Goal: Transaction & Acquisition: Purchase product/service

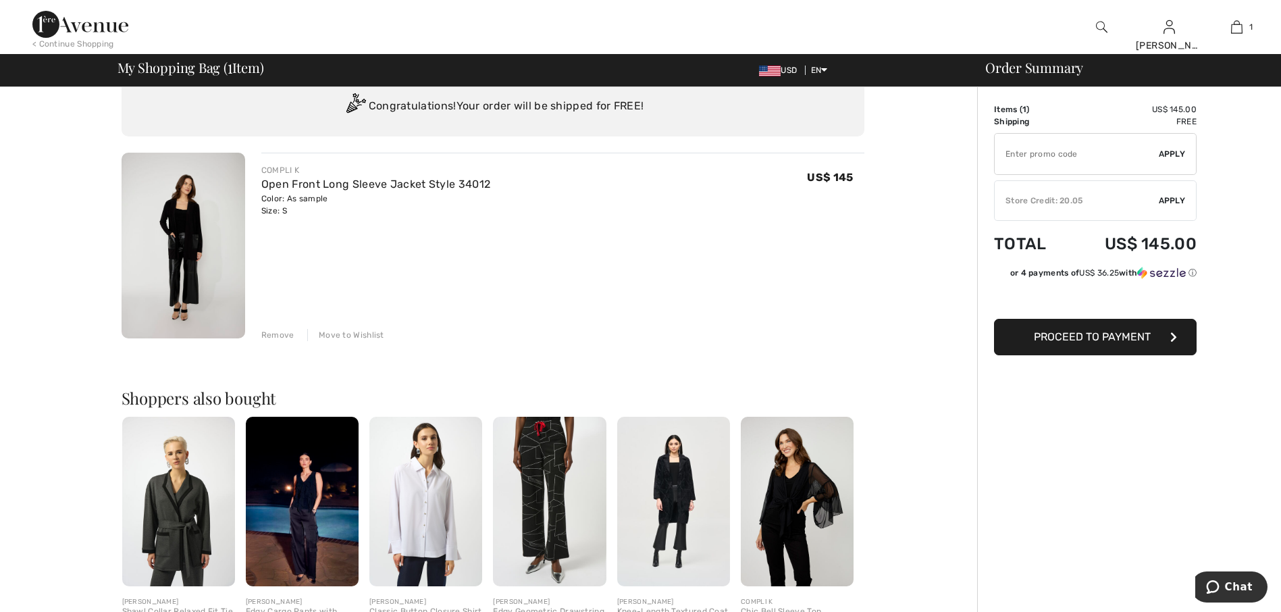
scroll to position [68, 0]
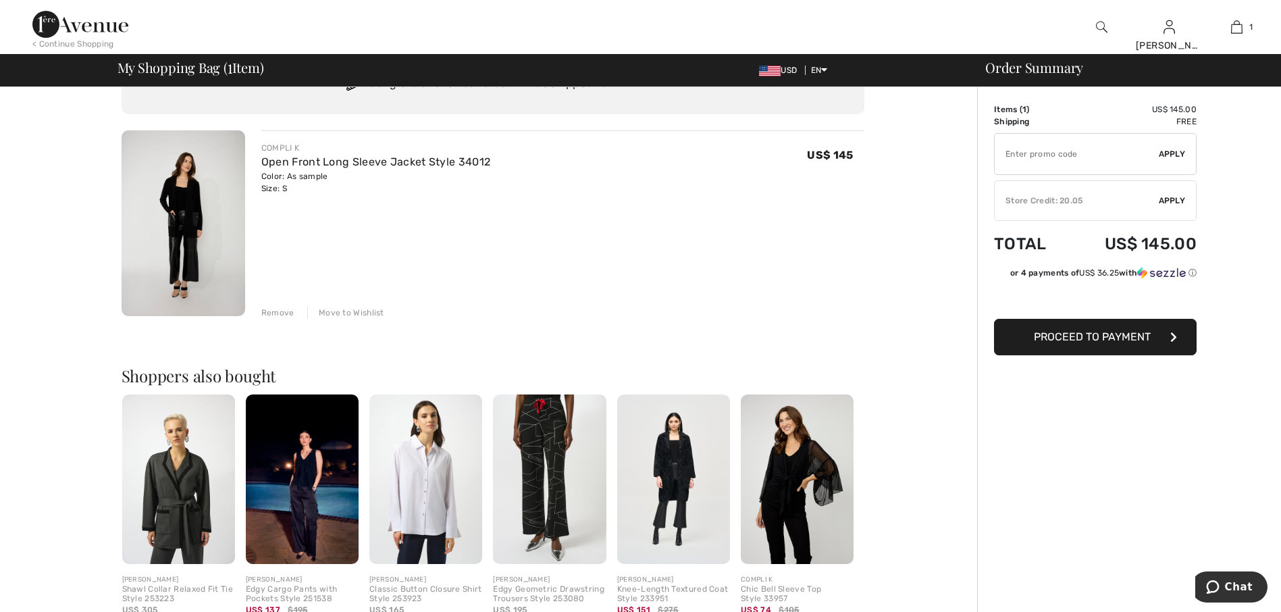
click at [176, 199] on img at bounding box center [184, 223] width 124 height 186
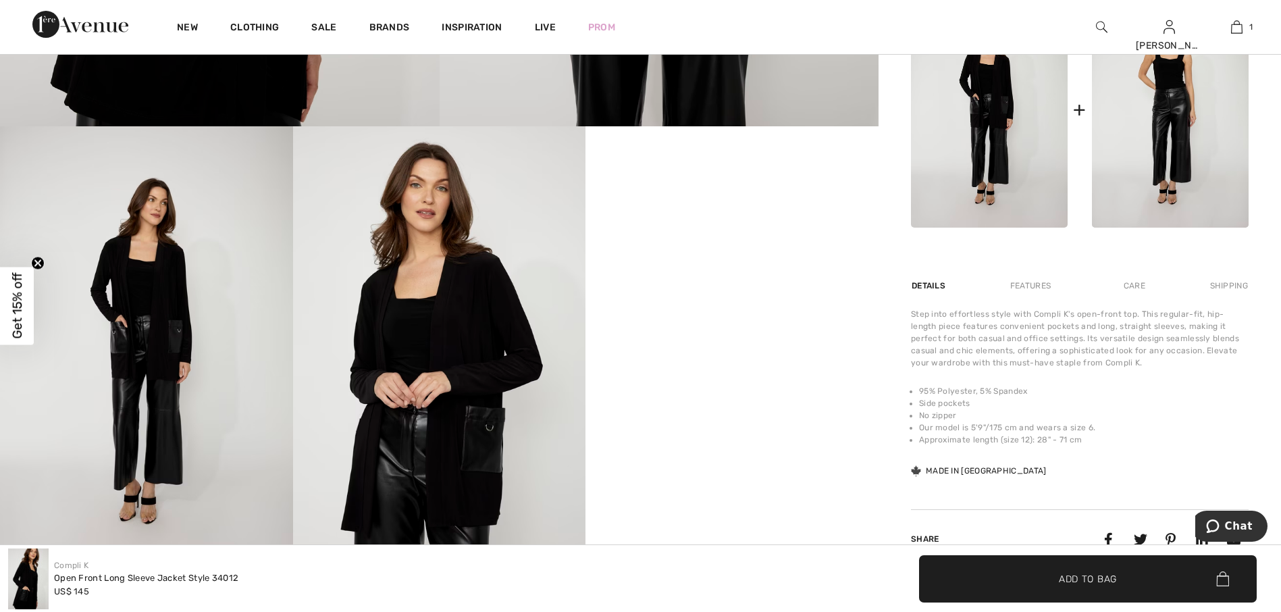
scroll to position [743, 0]
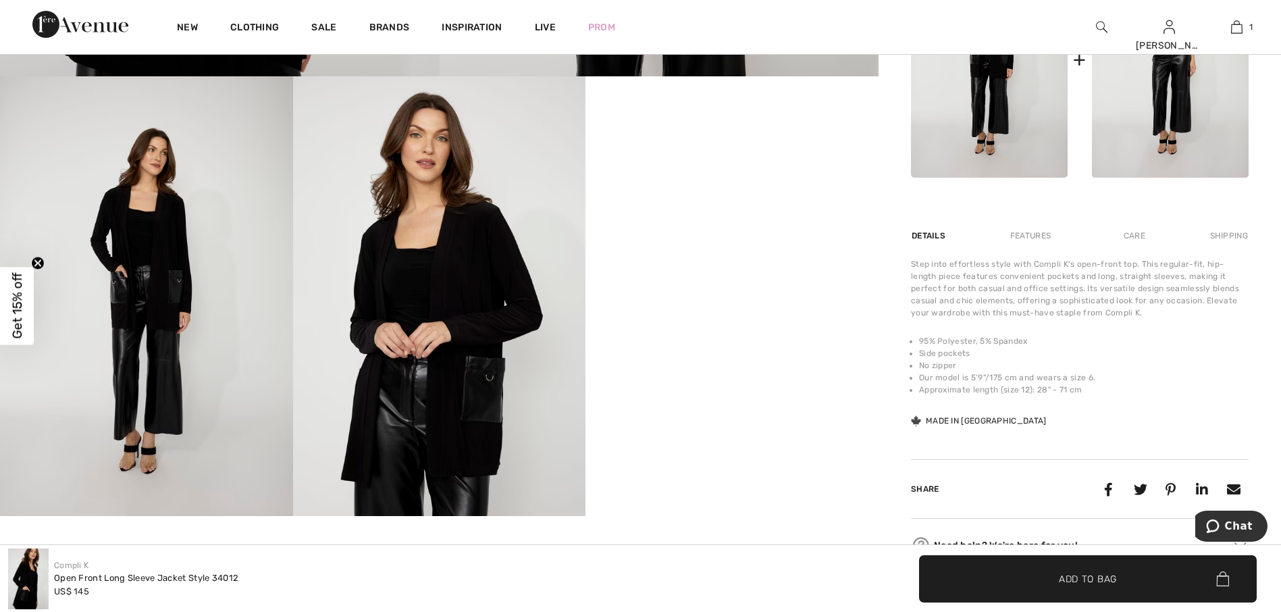
click at [208, 267] on img at bounding box center [146, 295] width 293 height 439
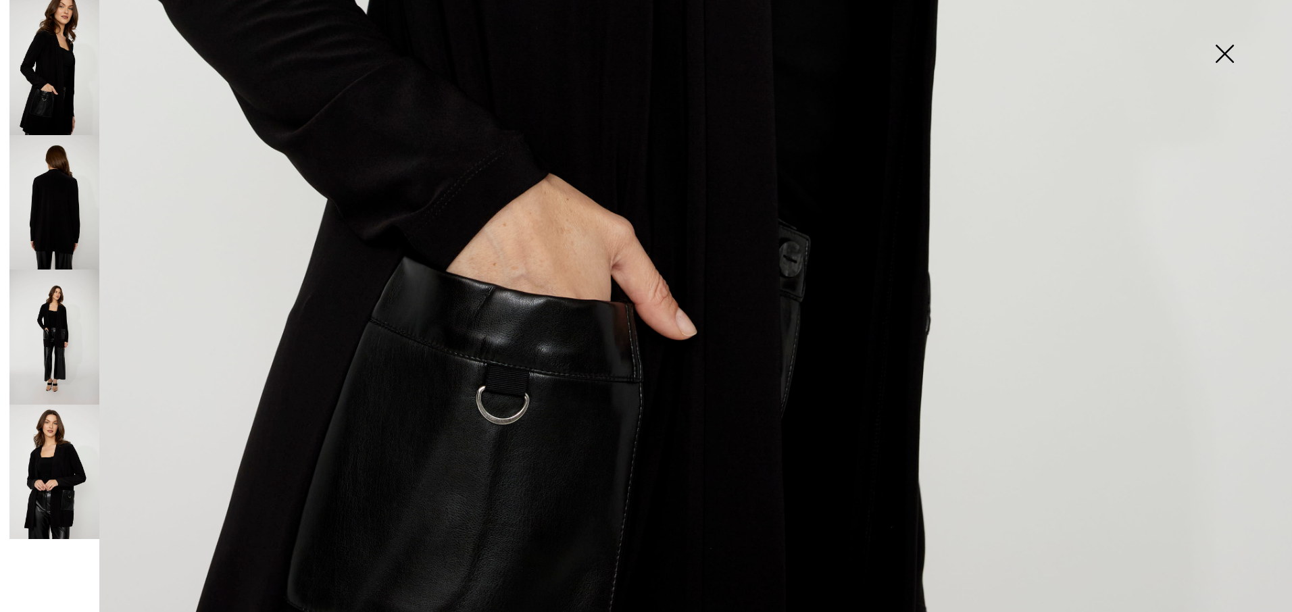
scroll to position [1216, 0]
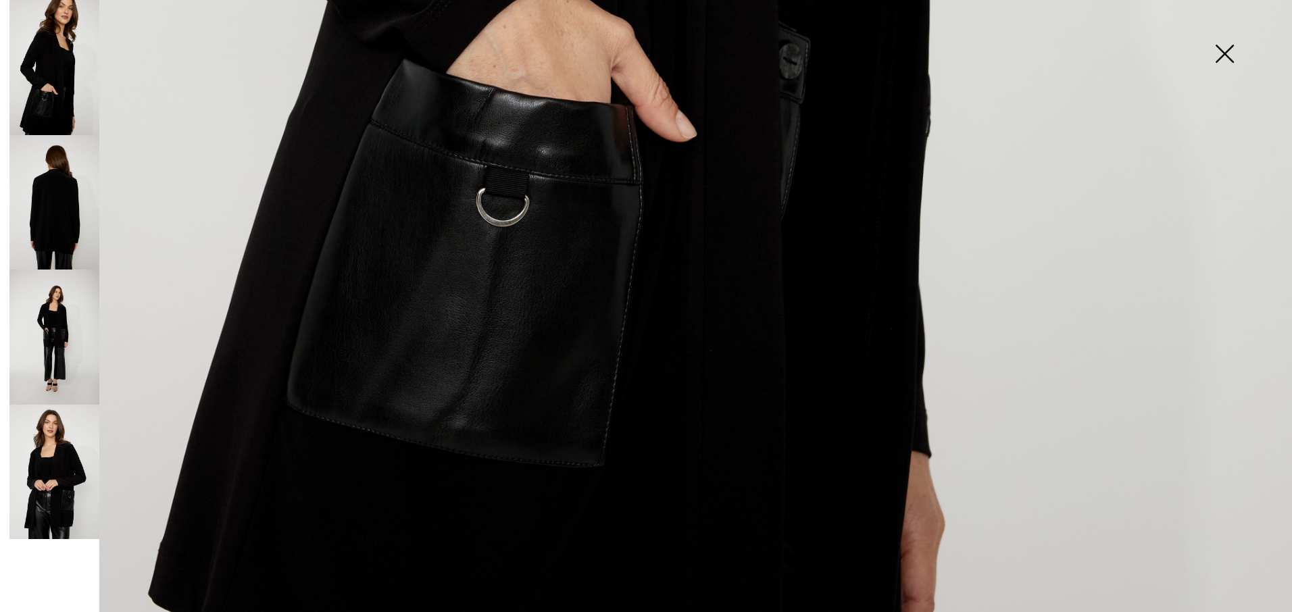
click at [66, 209] on img at bounding box center [54, 202] width 90 height 135
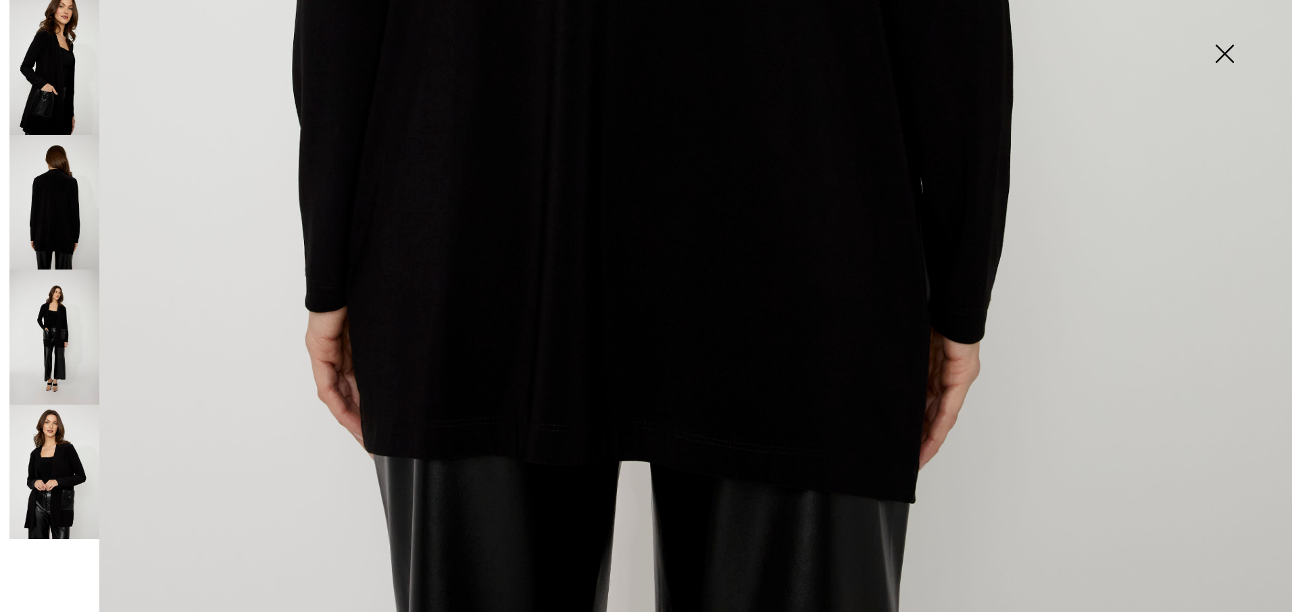
click at [63, 272] on img at bounding box center [54, 337] width 90 height 135
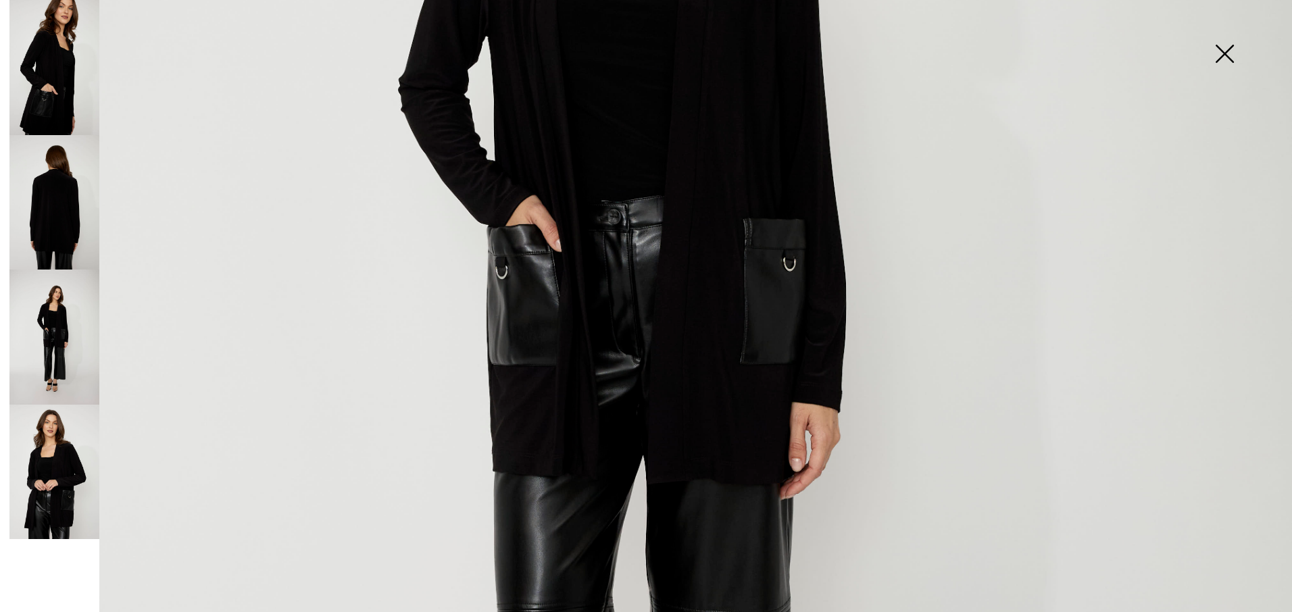
scroll to position [500, 0]
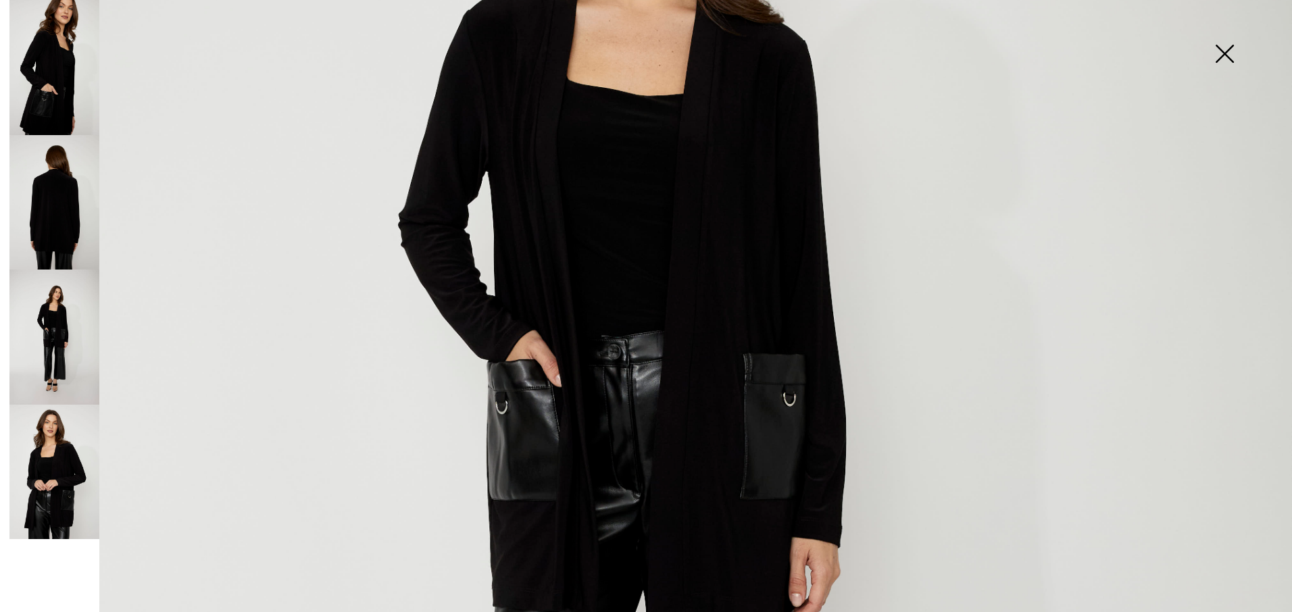
click at [71, 108] on img at bounding box center [54, 67] width 90 height 135
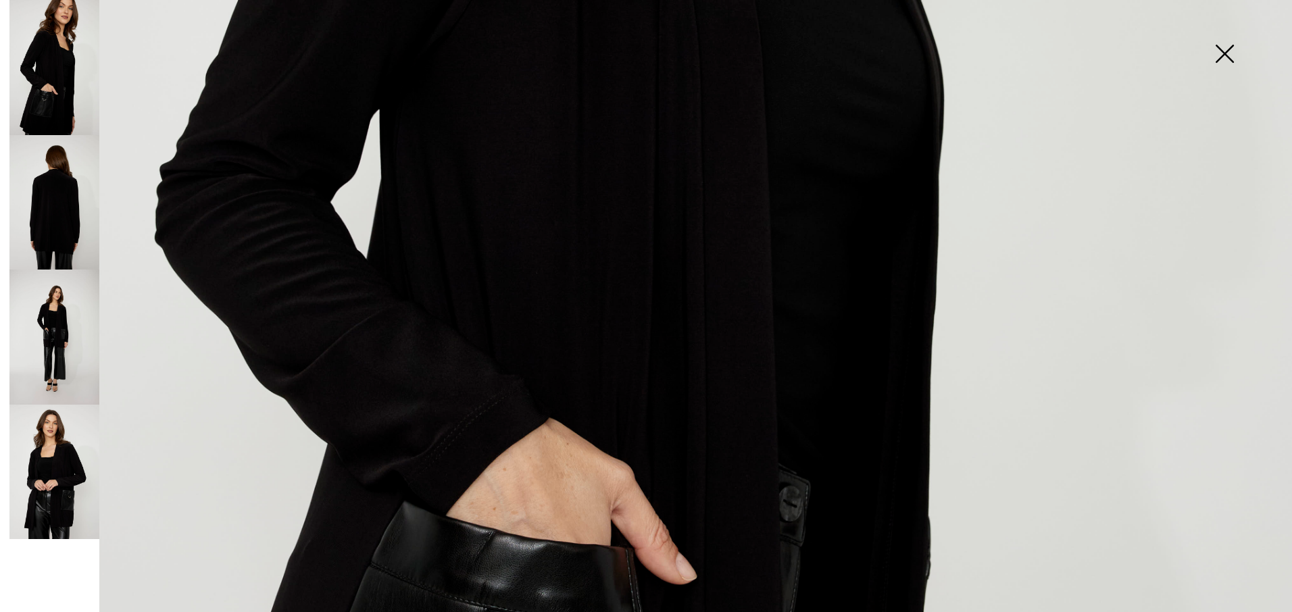
scroll to position [905, 0]
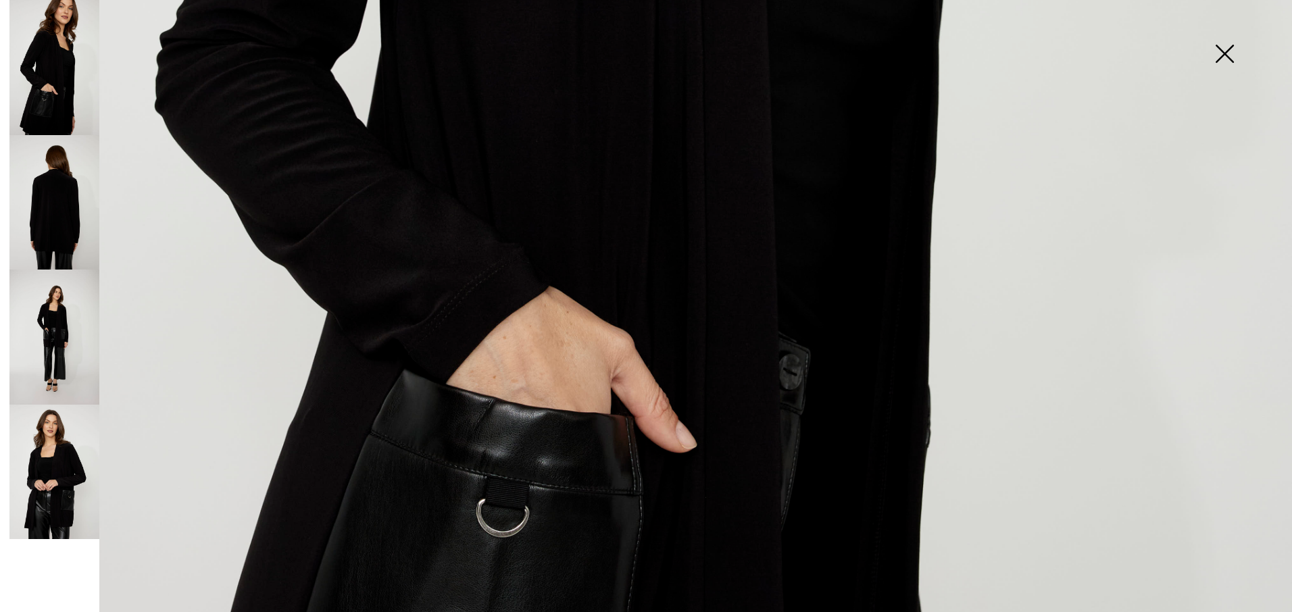
drag, startPoint x: 50, startPoint y: 454, endPoint x: 74, endPoint y: 428, distance: 35.4
click at [50, 454] on img at bounding box center [54, 472] width 90 height 135
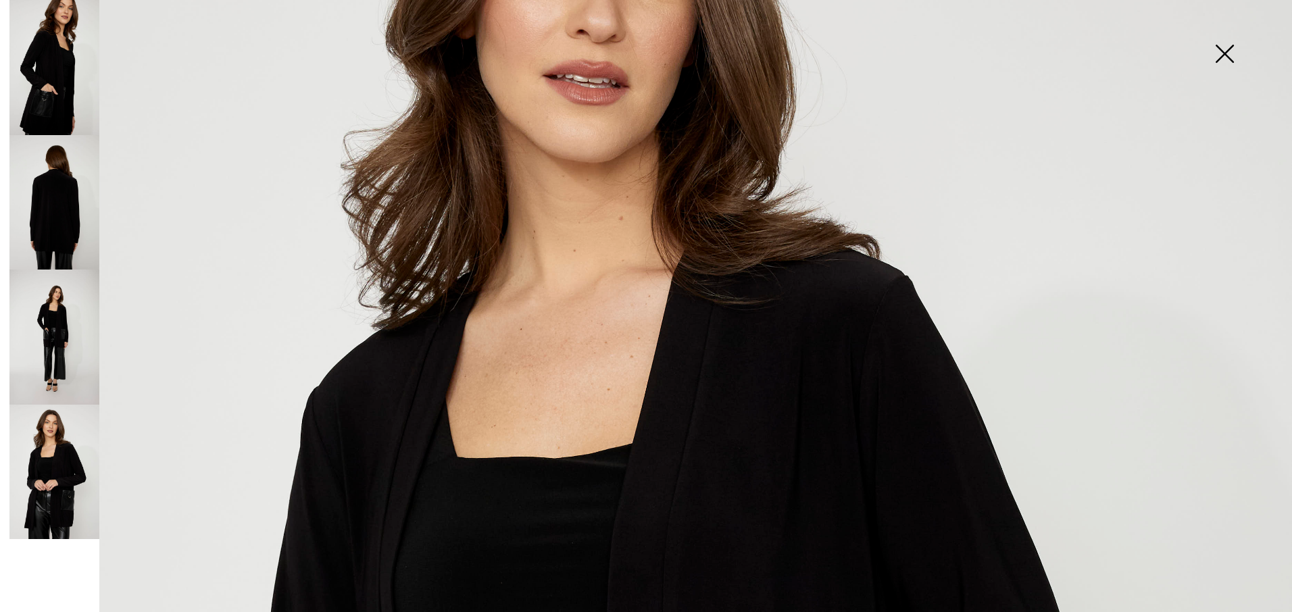
scroll to position [297, 0]
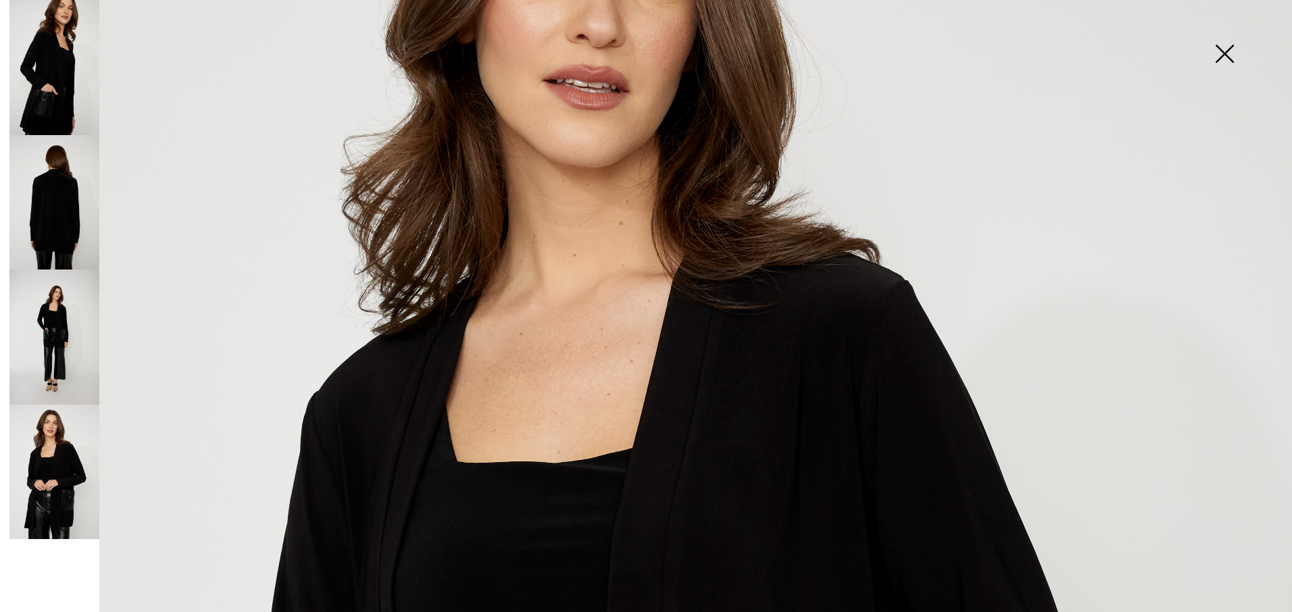
click at [1224, 61] on img at bounding box center [1224, 55] width 68 height 70
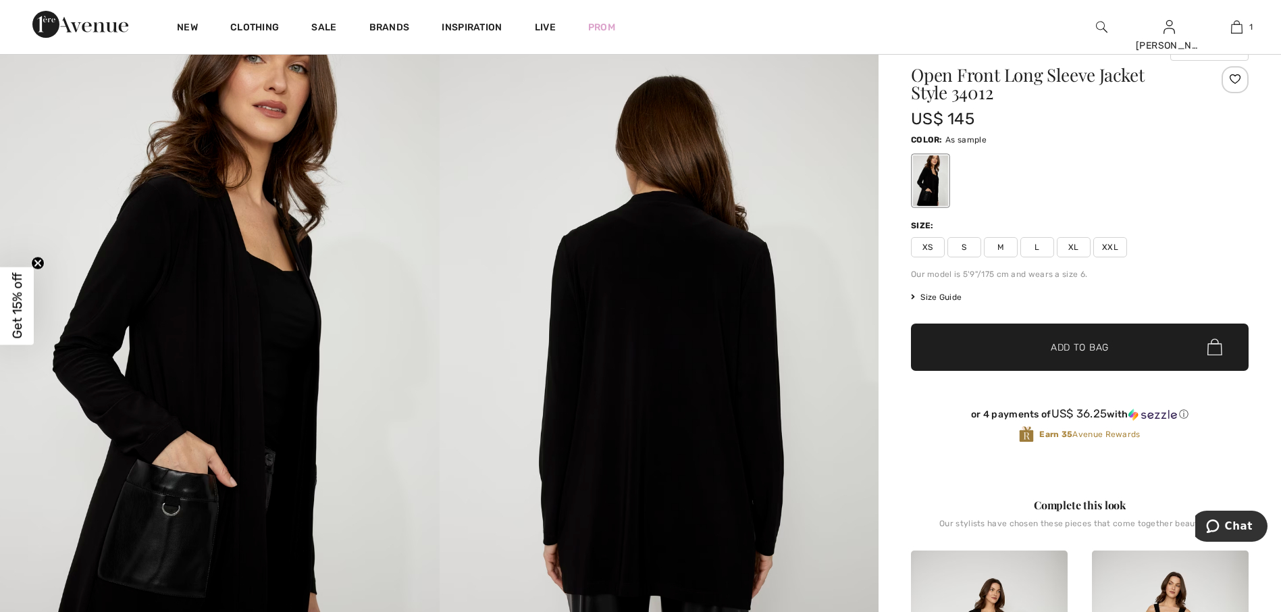
scroll to position [0, 0]
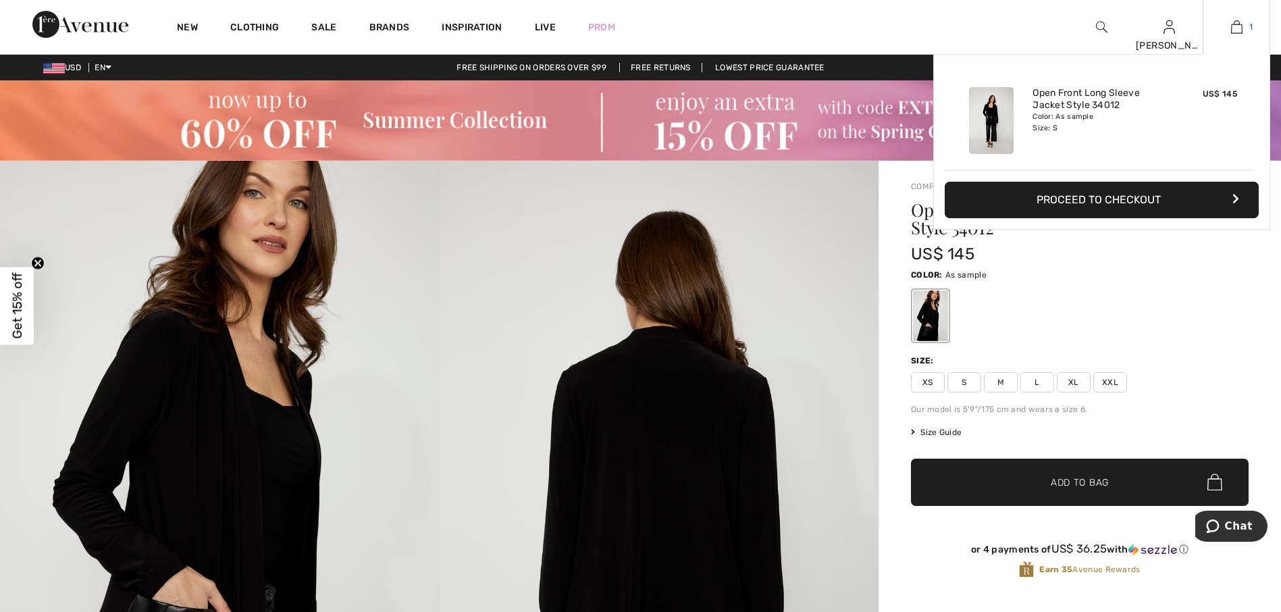
click at [1231, 25] on img at bounding box center [1236, 27] width 11 height 16
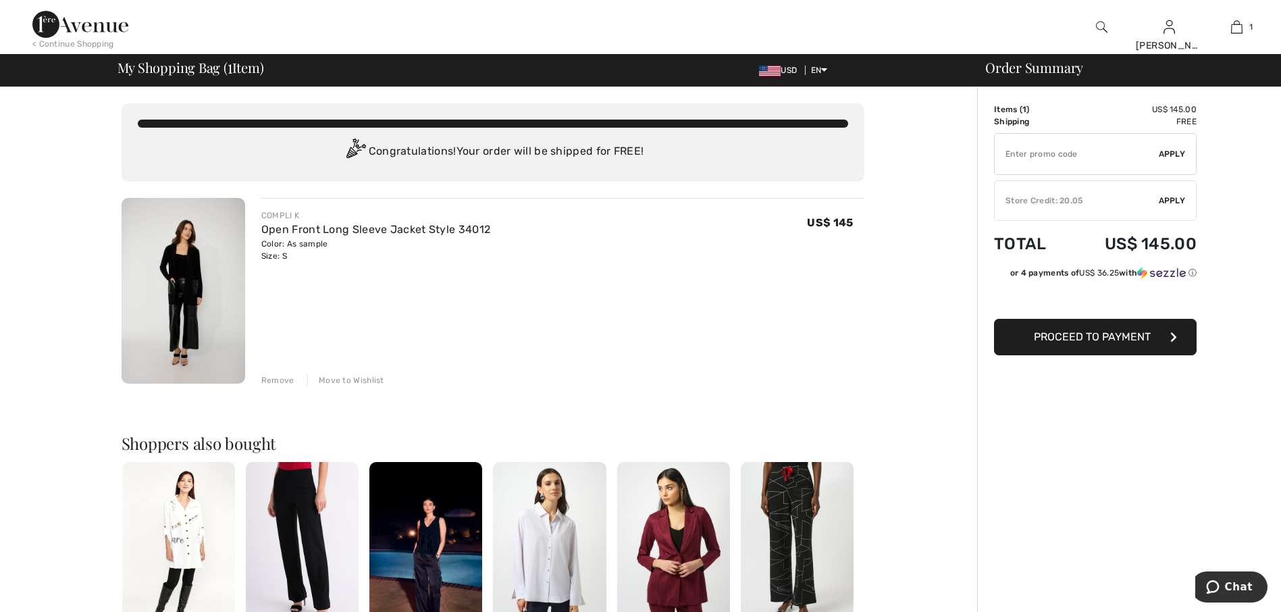
click at [1062, 199] on div "Store Credit: 20.05" at bounding box center [1077, 201] width 164 height 12
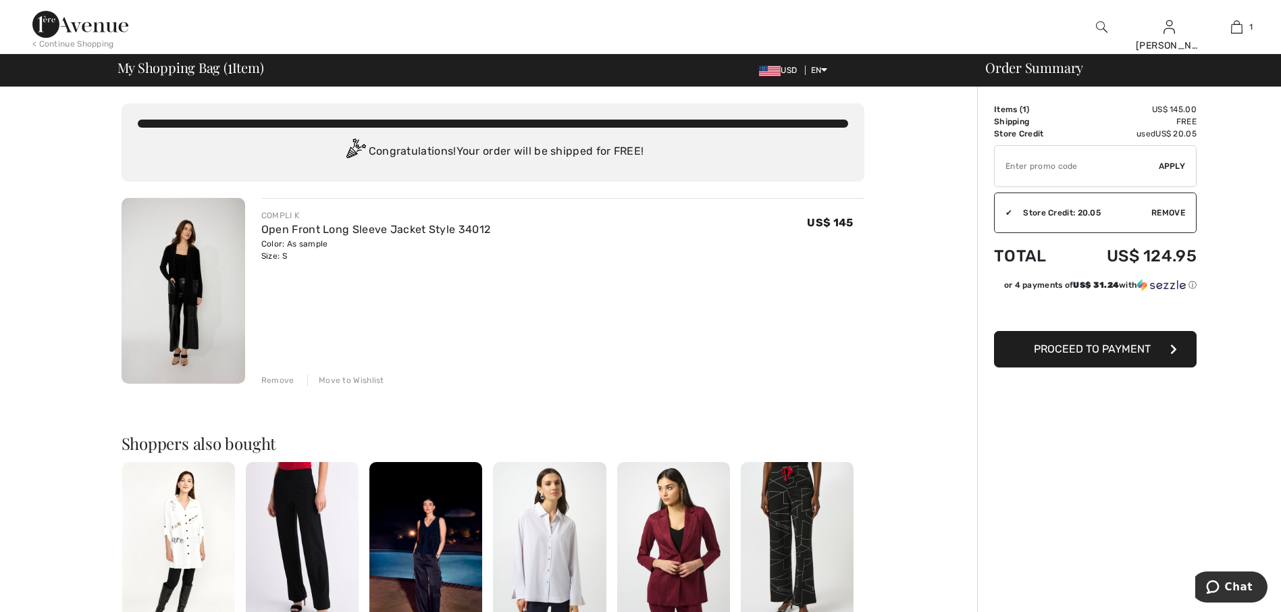
click at [1099, 345] on span "Proceed to Payment" at bounding box center [1092, 348] width 117 height 13
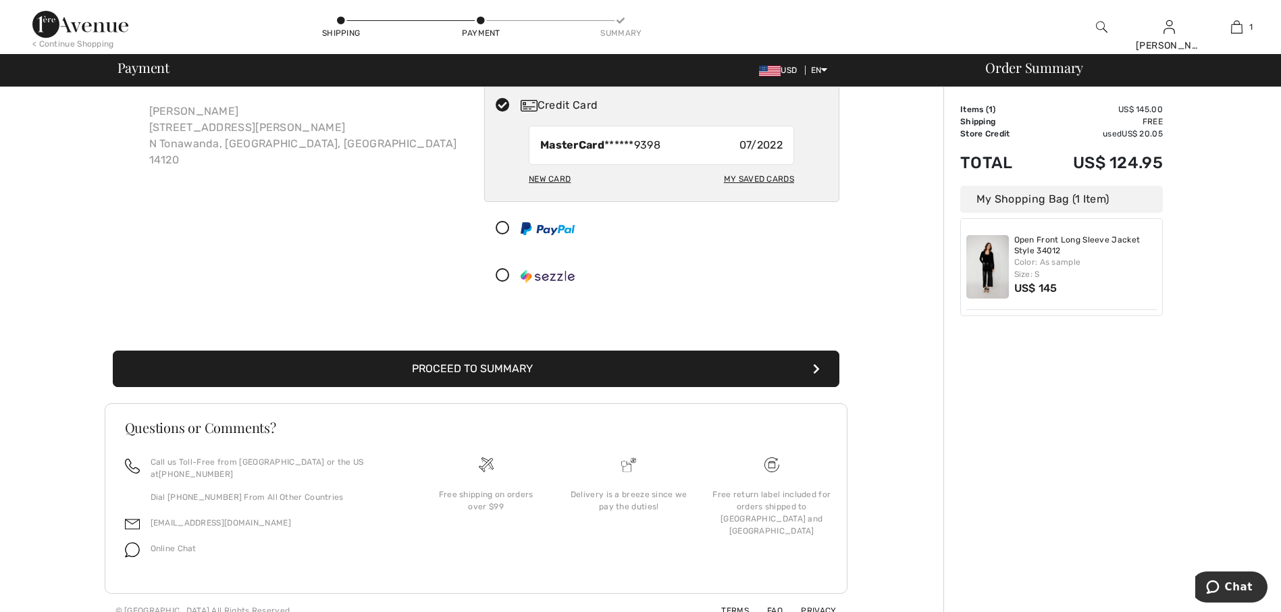
scroll to position [81, 0]
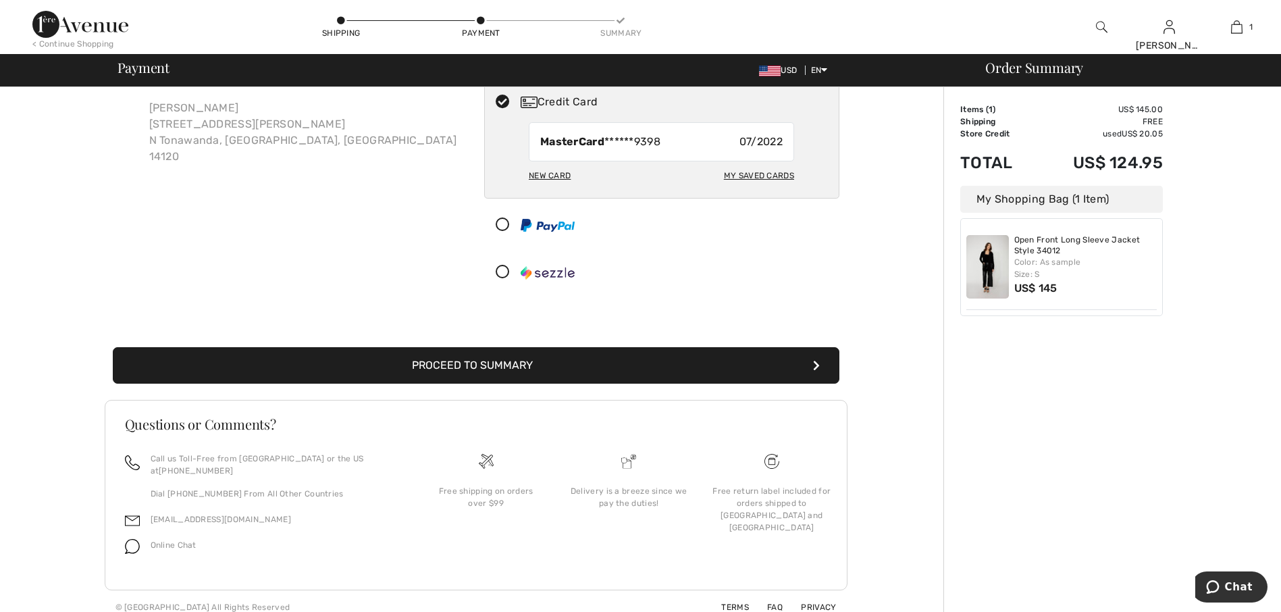
click at [549, 178] on div "New Card" at bounding box center [550, 175] width 42 height 23
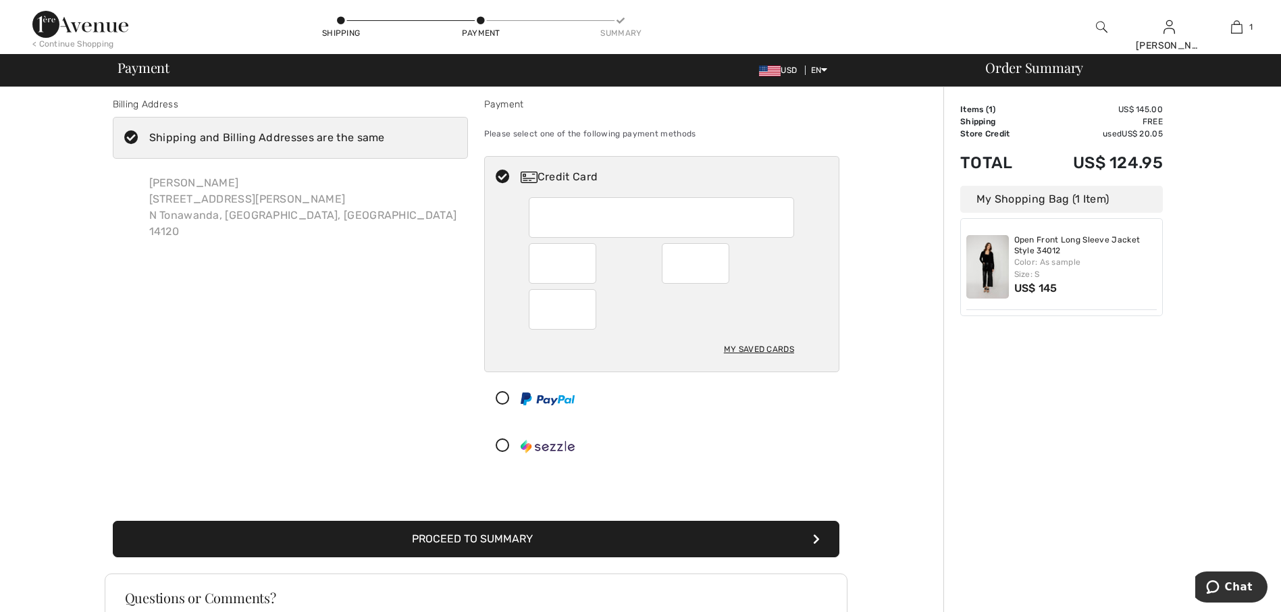
scroll to position [0, 0]
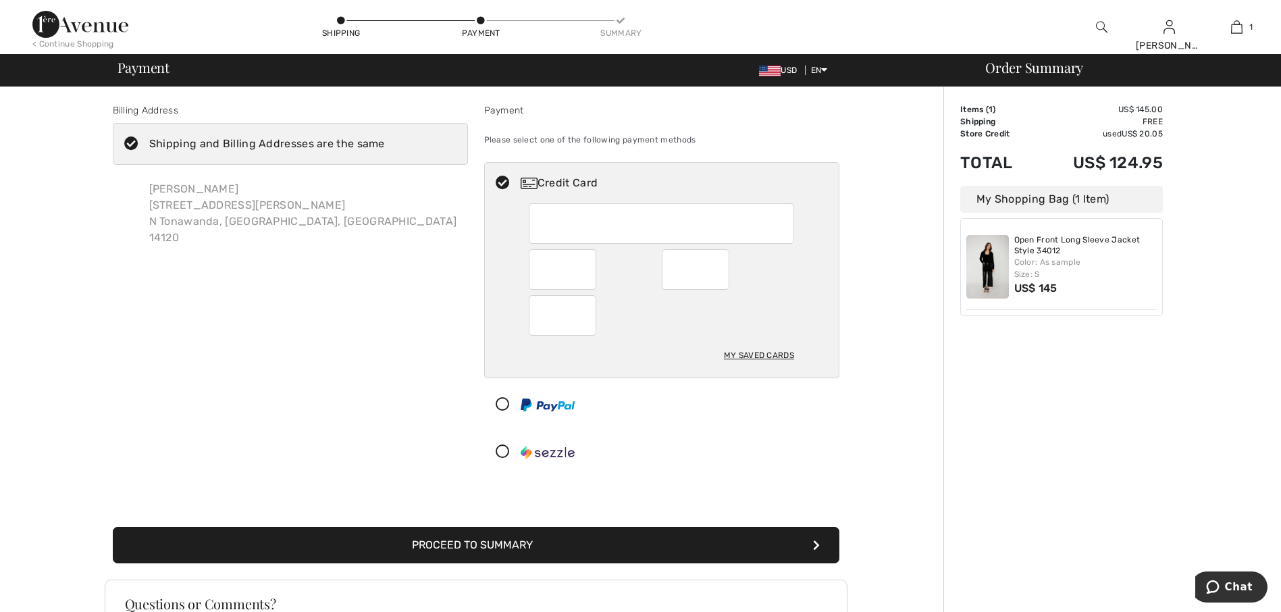
click at [592, 323] on div at bounding box center [563, 315] width 68 height 41
radio input "true"
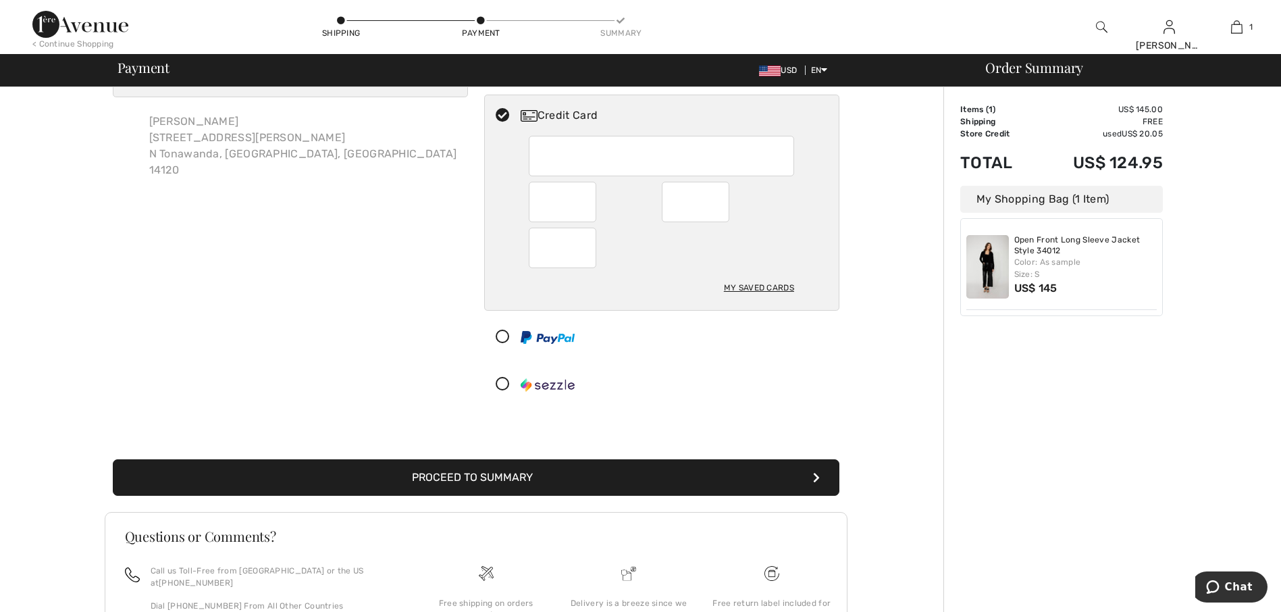
scroll to position [135, 0]
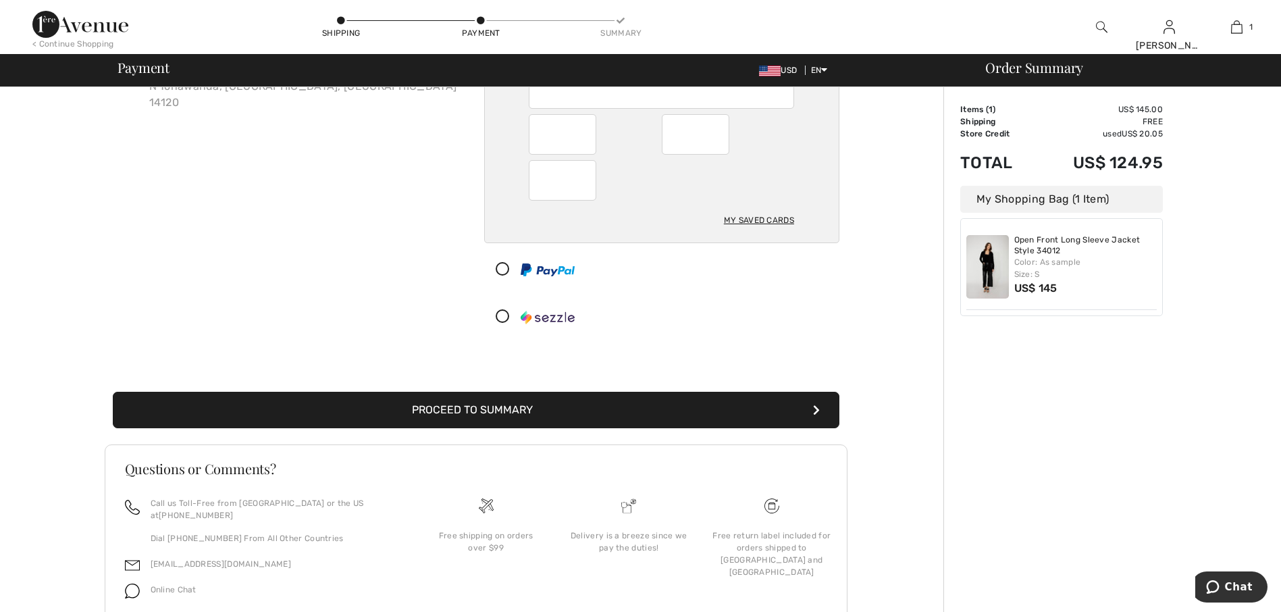
click at [594, 403] on button "Proceed to Summary" at bounding box center [476, 410] width 727 height 36
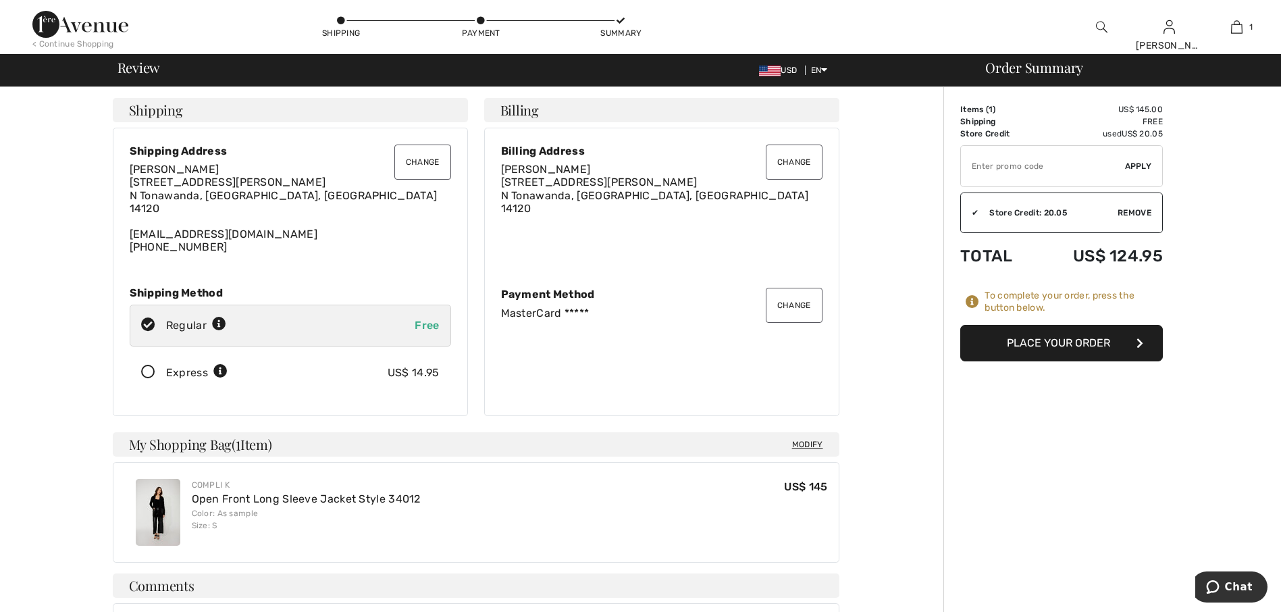
click at [1071, 344] on button "Place Your Order" at bounding box center [1062, 343] width 203 height 36
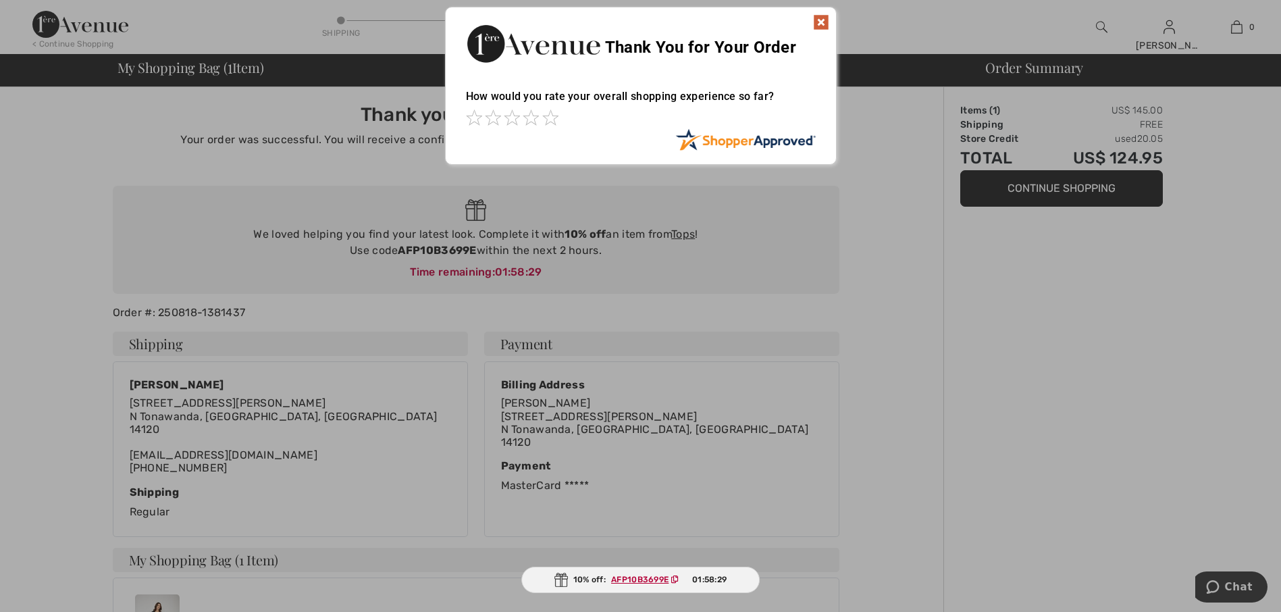
click at [823, 21] on img at bounding box center [821, 22] width 16 height 16
